Goal: Task Accomplishment & Management: Manage account settings

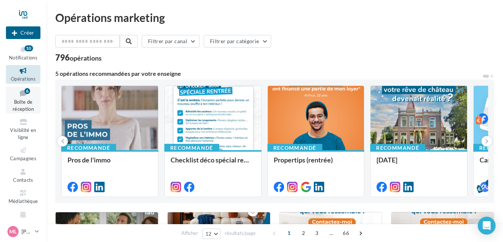
click at [21, 98] on link "Boîte de réception 6" at bounding box center [23, 100] width 35 height 27
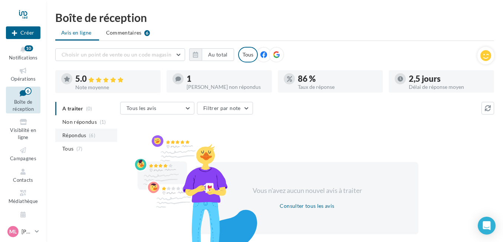
click at [75, 137] on span "Répondus" at bounding box center [74, 134] width 24 height 7
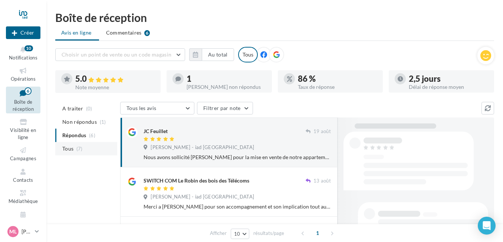
click at [74, 149] on span "Tous" at bounding box center [67, 148] width 11 height 7
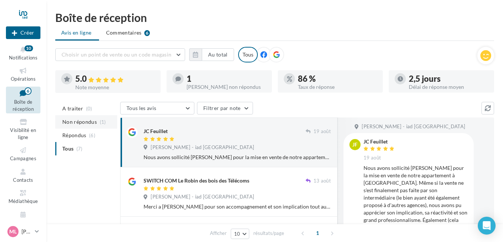
click at [78, 122] on span "Non répondus" at bounding box center [79, 121] width 35 height 7
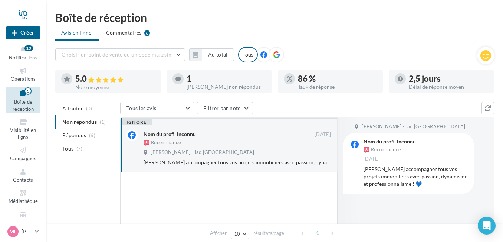
click at [23, 101] on span "Boîte de réception" at bounding box center [23, 105] width 21 height 13
